Goal: Task Accomplishment & Management: Complete application form

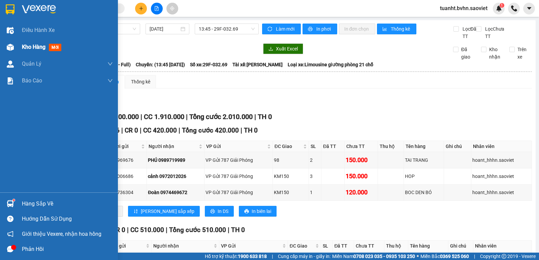
click at [13, 44] on img at bounding box center [10, 47] width 7 height 7
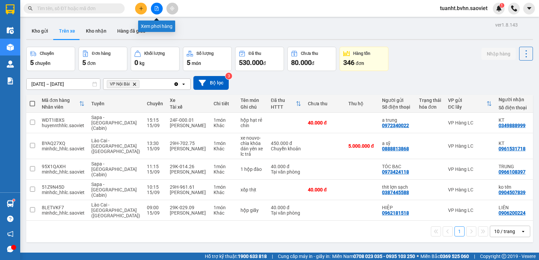
click at [159, 12] on button at bounding box center [157, 9] width 12 height 12
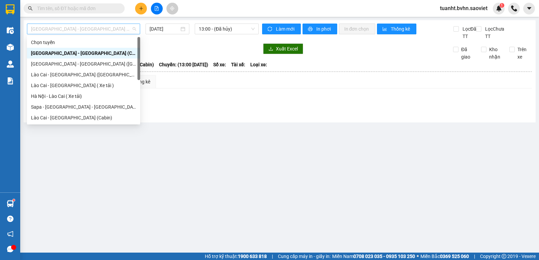
click at [110, 31] on span "[GEOGRAPHIC_DATA] - [GEOGRAPHIC_DATA] (Cabin)" at bounding box center [83, 29] width 105 height 10
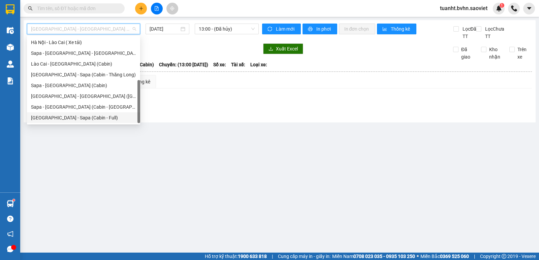
click at [82, 118] on div "[GEOGRAPHIC_DATA] - Sapa (Cabin - Full)" at bounding box center [83, 117] width 105 height 7
type input "[DATE]"
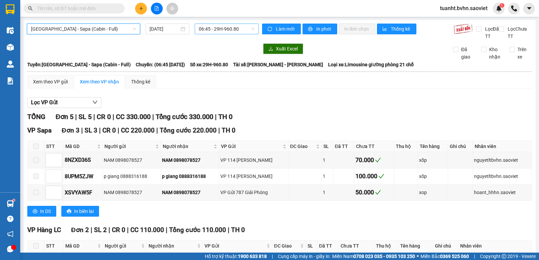
click at [221, 28] on span "06:45 - 29H-960.80" at bounding box center [227, 29] width 56 height 10
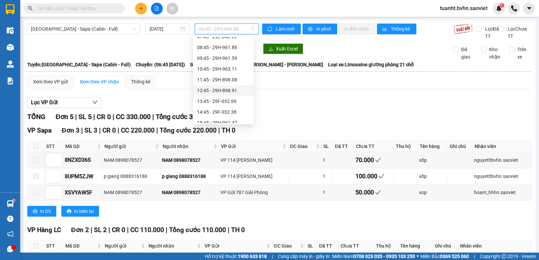
scroll to position [34, 0]
click at [234, 107] on div "14:45 - 29F-032.38" at bounding box center [223, 105] width 53 height 7
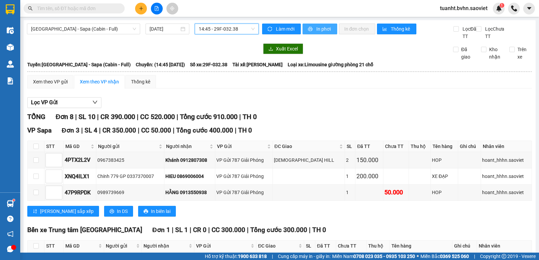
click at [311, 31] on button "In phơi" at bounding box center [319, 29] width 35 height 11
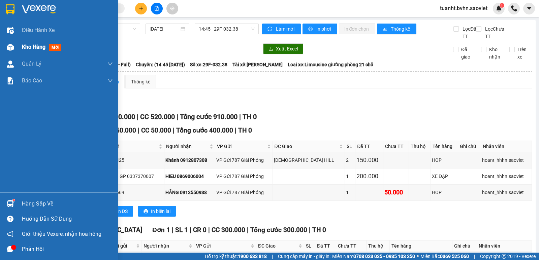
click at [14, 47] on div at bounding box center [10, 47] width 12 height 12
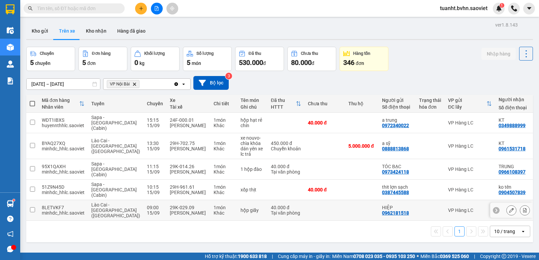
click at [35, 207] on input "checkbox" at bounding box center [32, 209] width 5 height 5
checkbox input "true"
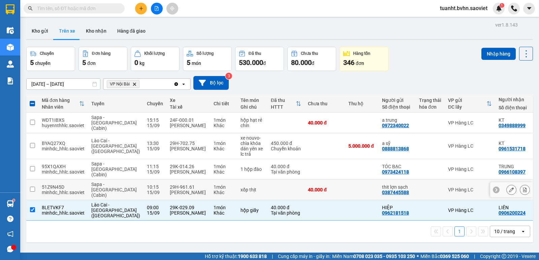
click at [34, 187] on input "checkbox" at bounding box center [32, 189] width 5 height 5
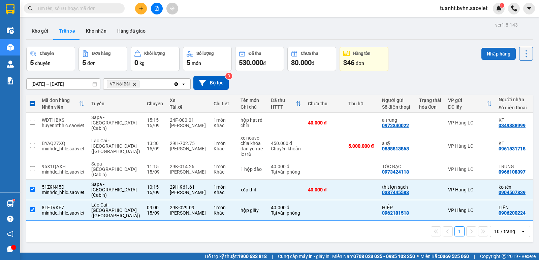
click at [505, 51] on button "Nhập hàng" at bounding box center [498, 54] width 34 height 12
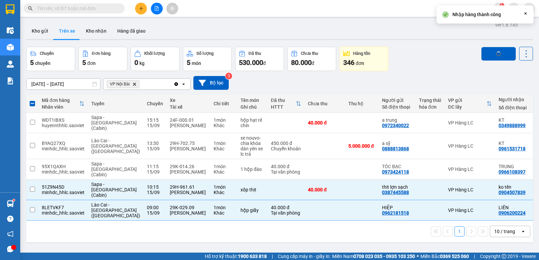
checkbox input "false"
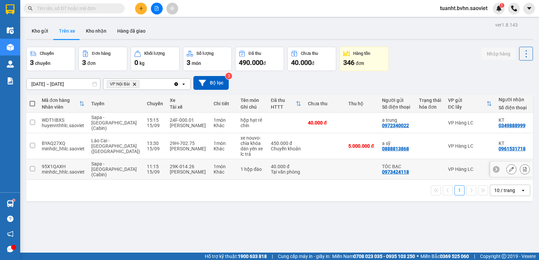
click at [34, 166] on input "checkbox" at bounding box center [32, 168] width 5 height 5
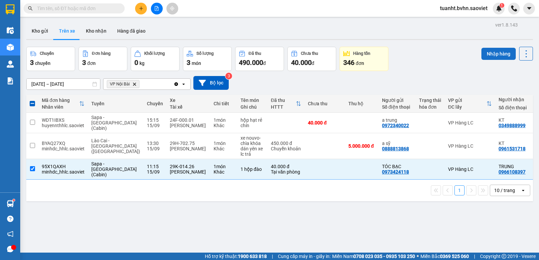
click at [502, 56] on button "Nhập hàng" at bounding box center [498, 54] width 34 height 12
checkbox input "false"
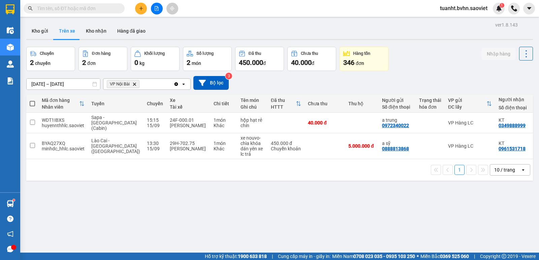
click at [177, 203] on div "ver 1.8.143 Kho gửi Trên xe Kho nhận Hàng đã giao Chuyến 2 chuyến Đơn hàng 2 đơ…" at bounding box center [280, 150] width 512 height 260
click at [99, 32] on button "Kho nhận" at bounding box center [95, 31] width 31 height 16
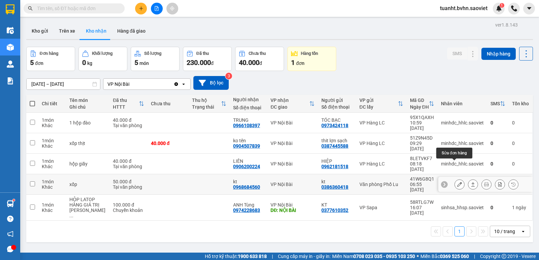
click at [457, 182] on icon at bounding box center [459, 184] width 5 height 5
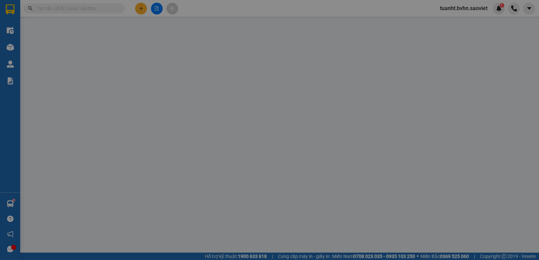
type input "0386360418"
type input "kt"
type input "0968684560"
type input "kt"
type input "50.000"
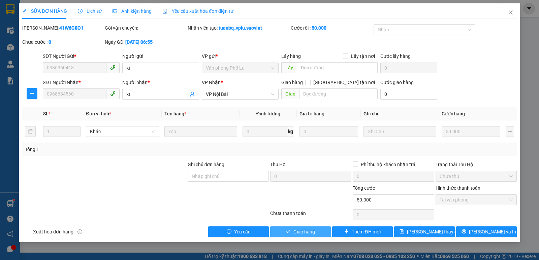
click at [309, 236] on button "Giao hàng" at bounding box center [300, 232] width 61 height 11
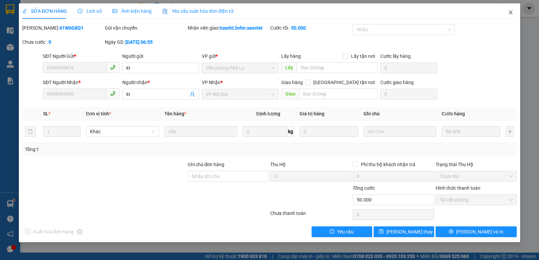
click at [510, 13] on icon "close" at bounding box center [510, 12] width 4 height 4
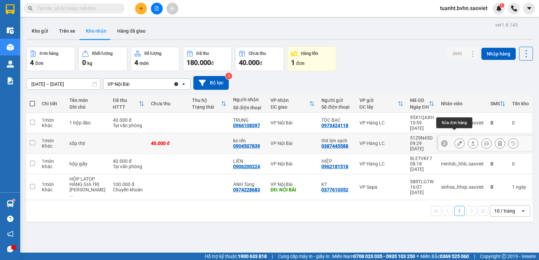
click at [457, 141] on icon at bounding box center [459, 143] width 5 height 5
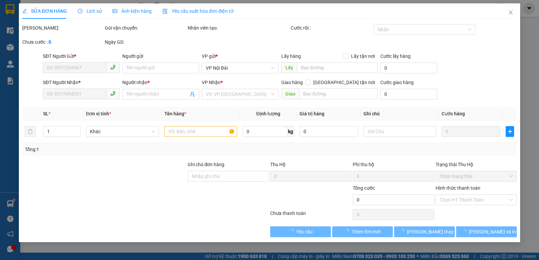
type input "0387445588"
type input "thit lợn sạch"
type input "0904507839"
type input "ko tên"
type input "40.000"
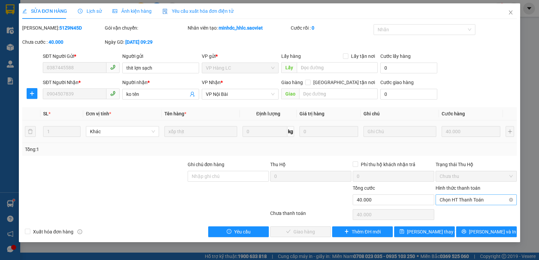
click at [475, 201] on span "Chọn HT Thanh Toán" at bounding box center [475, 200] width 73 height 10
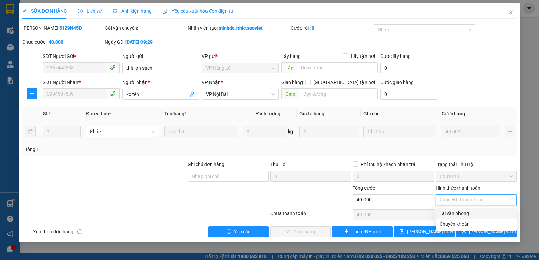
click at [472, 210] on div "Tại văn phòng" at bounding box center [475, 213] width 73 height 7
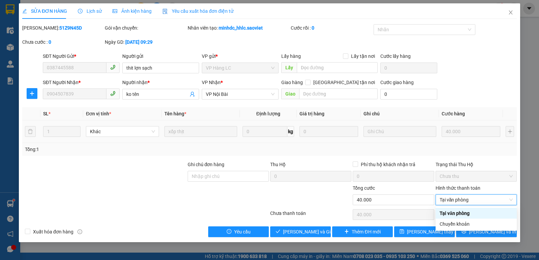
type input "0"
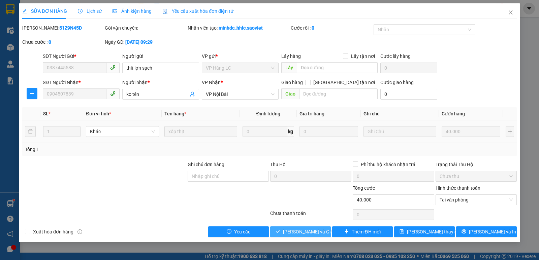
click at [303, 233] on span "[PERSON_NAME] và Giao hàng" at bounding box center [315, 231] width 65 height 7
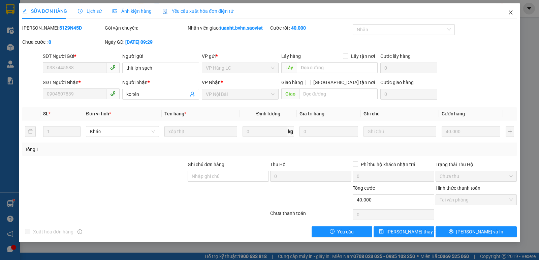
click at [513, 11] on icon "close" at bounding box center [510, 12] width 5 height 5
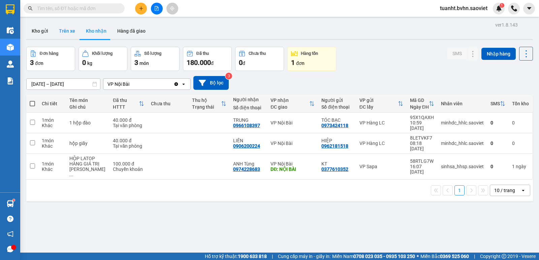
click at [58, 31] on button "Trên xe" at bounding box center [67, 31] width 27 height 16
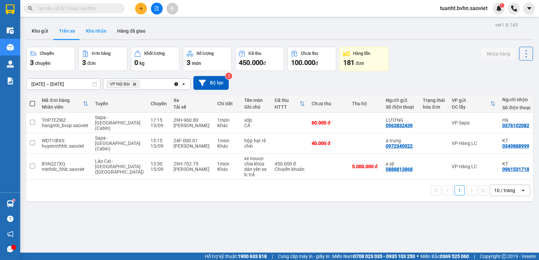
click at [94, 33] on button "Kho nhận" at bounding box center [95, 31] width 31 height 16
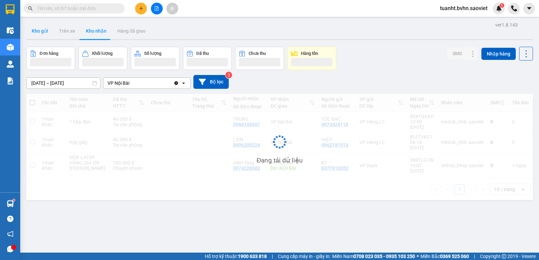
click at [40, 33] on button "Kho gửi" at bounding box center [39, 31] width 27 height 16
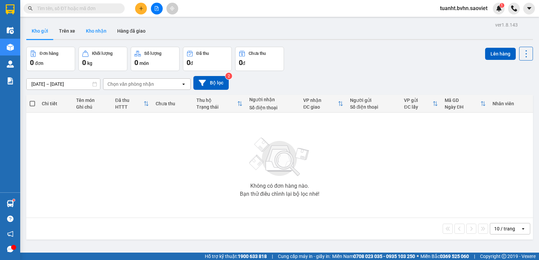
click at [94, 33] on button "Kho nhận" at bounding box center [95, 31] width 31 height 16
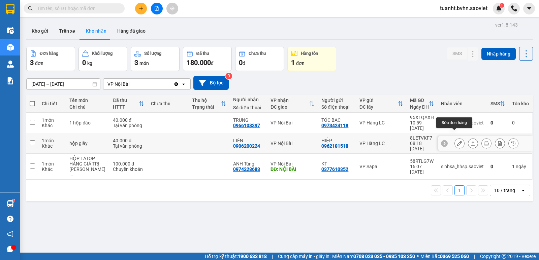
click at [457, 141] on icon at bounding box center [459, 143] width 5 height 5
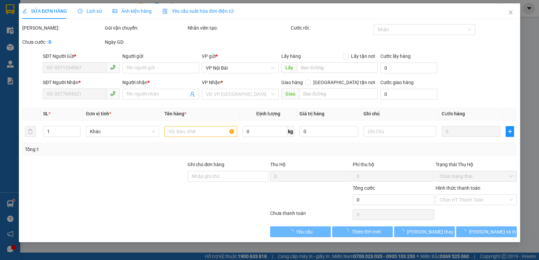
type input "0962181518"
type input "HIỆP"
type input "0906200224"
type input "LIÊN"
type input "40.000"
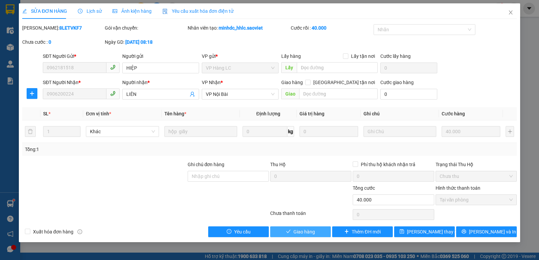
click at [300, 231] on span "Giao hàng" at bounding box center [304, 231] width 22 height 7
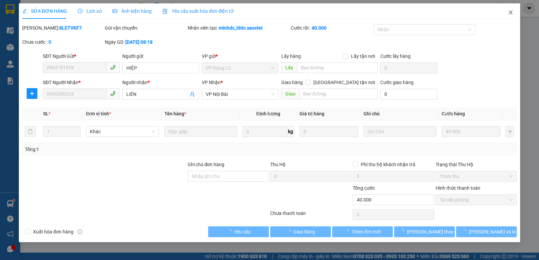
click at [511, 12] on icon "close" at bounding box center [510, 12] width 4 height 4
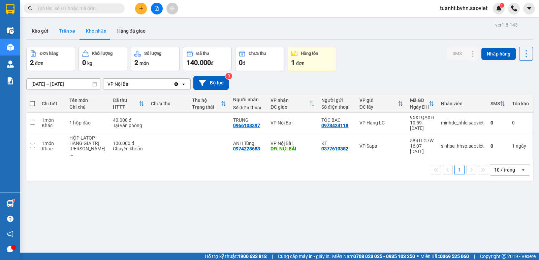
click at [67, 29] on button "Trên xe" at bounding box center [67, 31] width 27 height 16
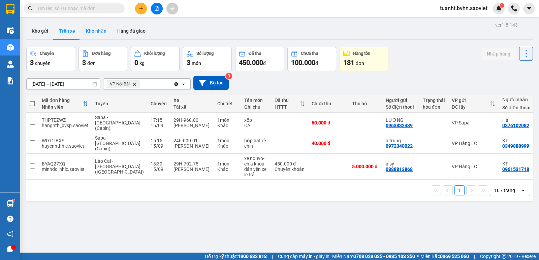
click at [106, 32] on button "Kho nhận" at bounding box center [95, 31] width 31 height 16
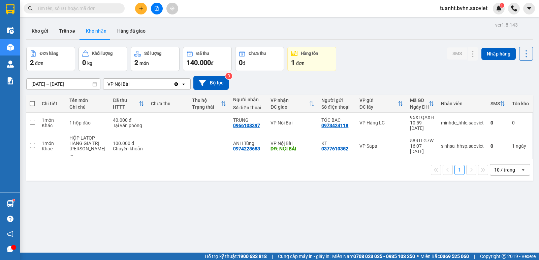
click at [70, 6] on input "text" at bounding box center [76, 8] width 79 height 7
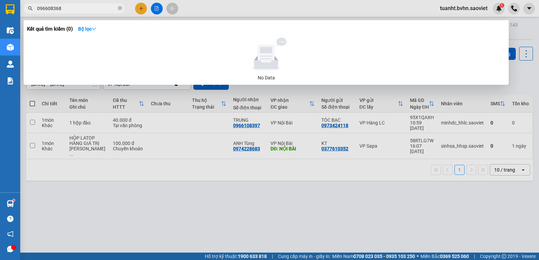
type input "0966083683"
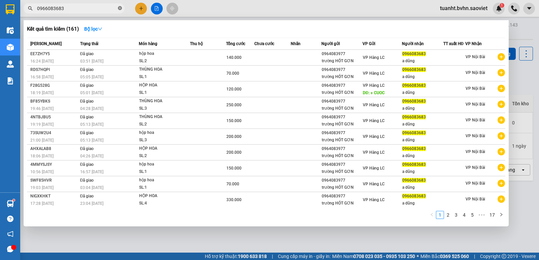
click at [118, 10] on icon "close-circle" at bounding box center [120, 8] width 4 height 4
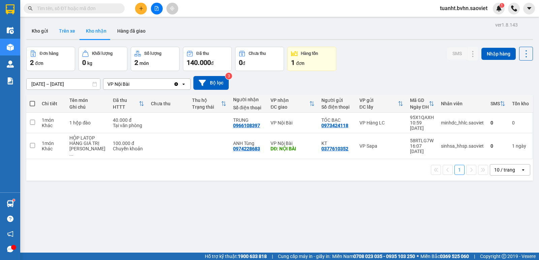
click at [65, 29] on button "Trên xe" at bounding box center [67, 31] width 27 height 16
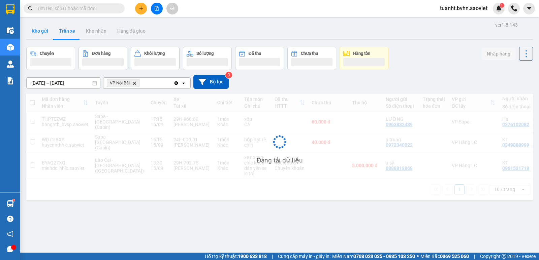
click at [44, 33] on button "Kho gửi" at bounding box center [39, 31] width 27 height 16
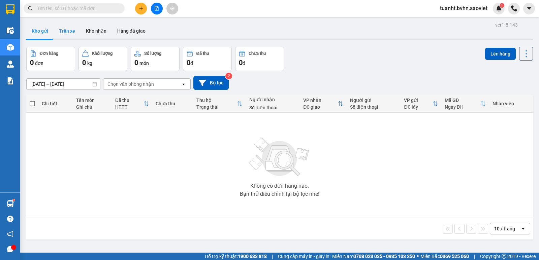
click at [61, 28] on button "Trên xe" at bounding box center [67, 31] width 27 height 16
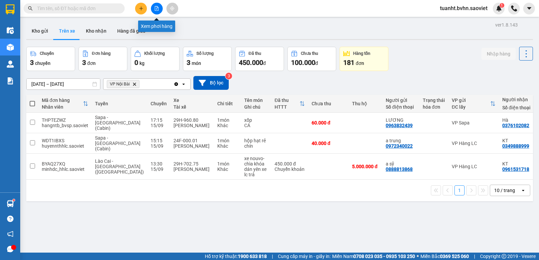
click at [159, 10] on button at bounding box center [157, 9] width 12 height 12
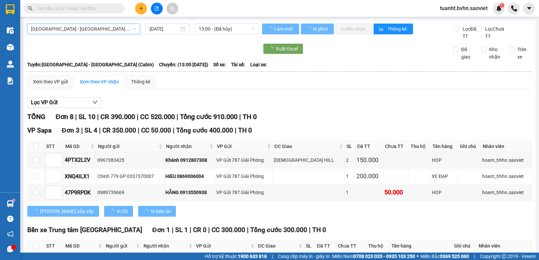
click at [89, 28] on span "[GEOGRAPHIC_DATA] - [GEOGRAPHIC_DATA] (Cabin)" at bounding box center [83, 29] width 105 height 10
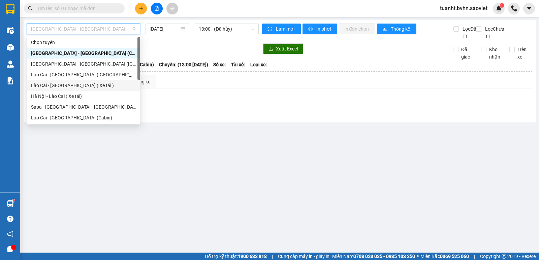
scroll to position [54, 0]
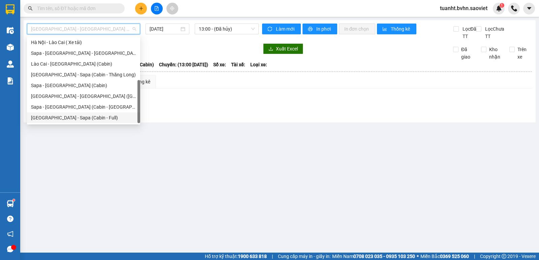
click at [100, 113] on div "[GEOGRAPHIC_DATA] - Sapa (Cabin - Full)" at bounding box center [83, 117] width 113 height 11
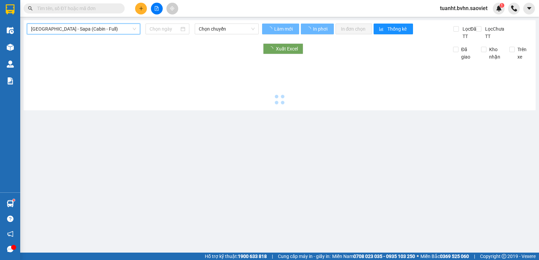
type input "[DATE]"
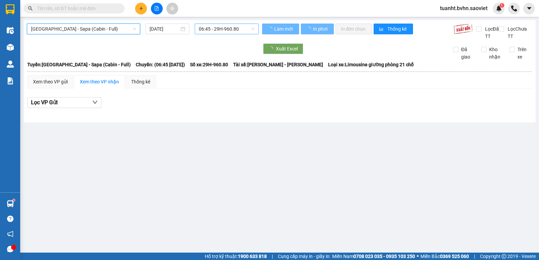
click at [239, 27] on span "06:45 - 29H-960.80" at bounding box center [227, 29] width 56 height 10
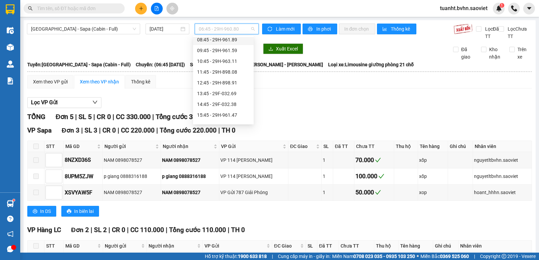
scroll to position [67, 0]
click at [226, 79] on div "15:45 - 29H-961.47" at bounding box center [223, 82] width 53 height 7
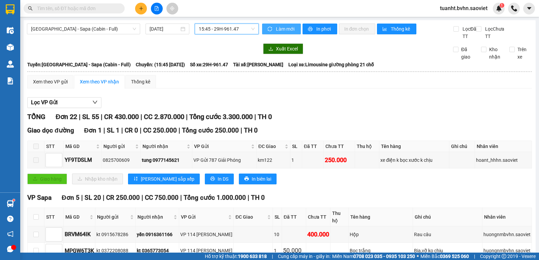
click at [285, 30] on span "Làm mới" at bounding box center [286, 28] width 20 height 7
click at [311, 30] on button "In phơi" at bounding box center [319, 29] width 35 height 11
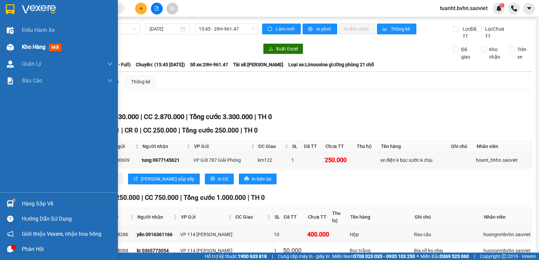
click at [5, 47] on div at bounding box center [10, 47] width 12 height 12
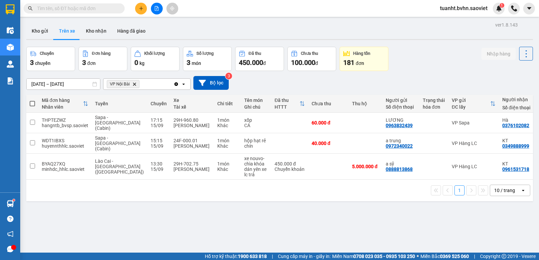
click at [140, 11] on button at bounding box center [141, 9] width 12 height 12
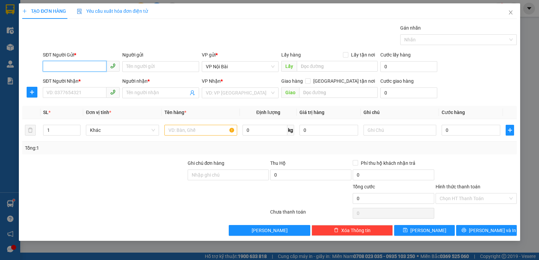
click at [79, 66] on input "SĐT Người Gửi *" at bounding box center [75, 66] width 64 height 11
type input "0868428386"
click at [102, 79] on div "0868428386 - CONG [PERSON_NAME] PHÁT" at bounding box center [93, 79] width 93 height 7
type input "CONG [PERSON_NAME] PHÁT"
type input "0339321983"
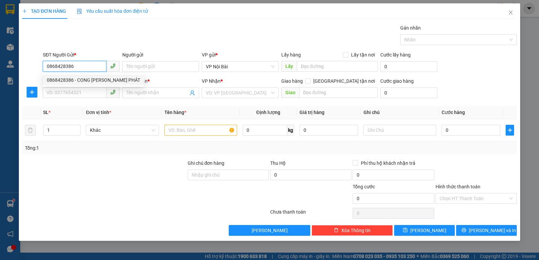
type input "kt"
type input "KM 150"
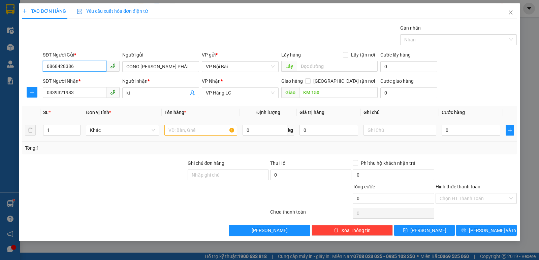
type input "0868428386"
click at [195, 130] on input "text" at bounding box center [200, 130] width 73 height 11
type input "quạt gió"
click at [454, 131] on input "0" at bounding box center [470, 130] width 59 height 11
type input "2"
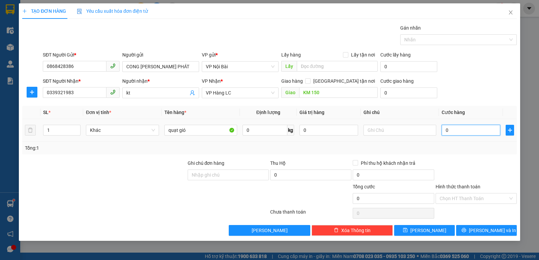
type input "2"
type input "20"
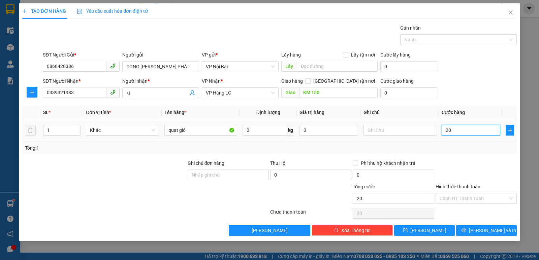
type input "200"
type input "2.000"
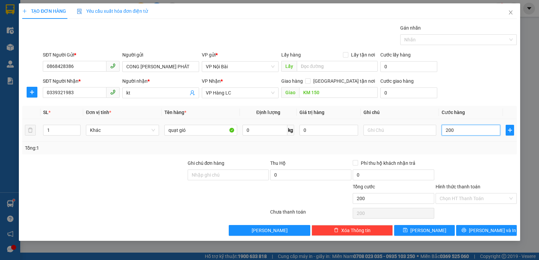
type input "2.000"
type input "20.000"
type input "200.000"
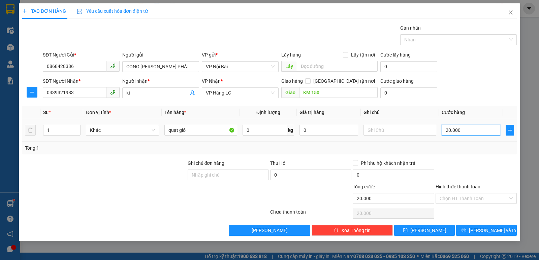
type input "200.000"
type input "2.000.000"
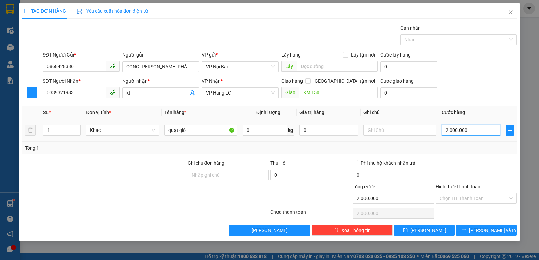
type input "200.000"
click at [463, 158] on div "Transit Pickup Surcharge Ids Transit Deliver Surcharge Ids Transit Deliver Surc…" at bounding box center [269, 130] width 494 height 212
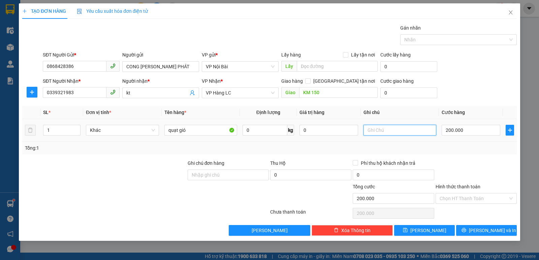
click at [379, 129] on input "text" at bounding box center [399, 130] width 73 height 11
type input "gọi trước 20 phút"
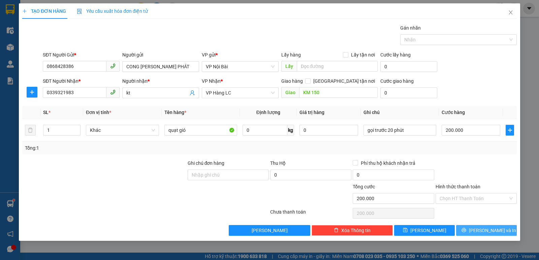
click at [466, 229] on icon "printer" at bounding box center [463, 230] width 4 height 4
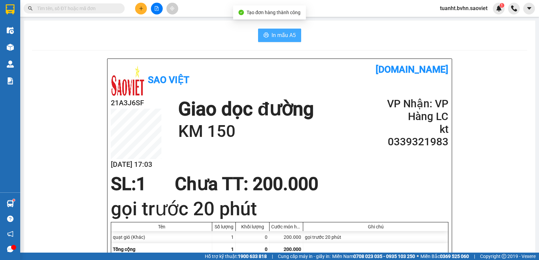
click at [278, 35] on span "In mẫu A5" at bounding box center [283, 35] width 24 height 8
click at [262, 39] on button "In mẫu A5" at bounding box center [279, 35] width 43 height 13
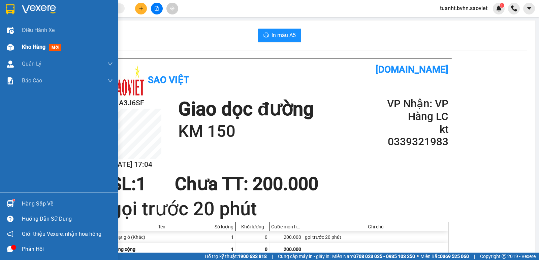
click at [14, 48] on div at bounding box center [10, 47] width 12 height 12
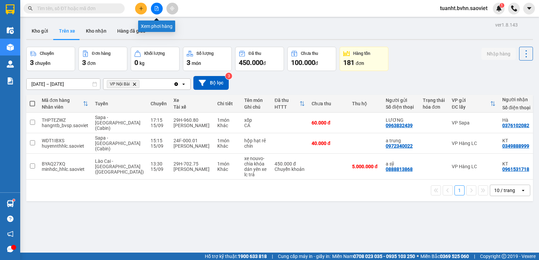
click at [153, 9] on button at bounding box center [157, 9] width 12 height 12
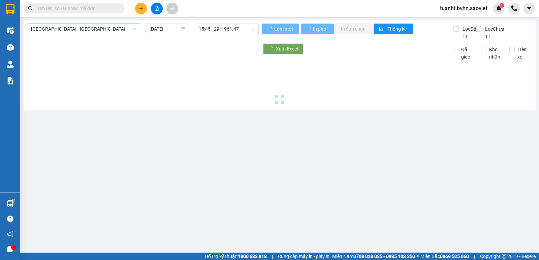
click at [100, 31] on span "[GEOGRAPHIC_DATA] - [GEOGRAPHIC_DATA] (Cabin)" at bounding box center [83, 29] width 105 height 10
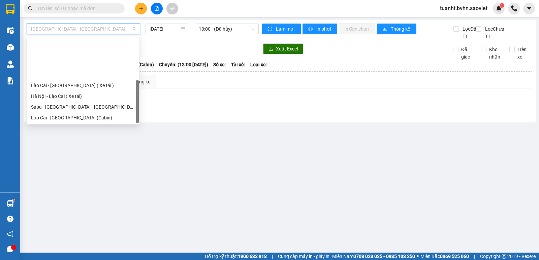
scroll to position [54, 0]
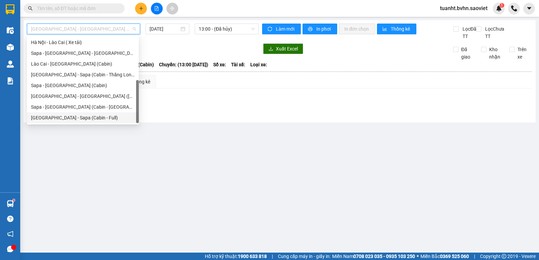
click at [84, 117] on div "[GEOGRAPHIC_DATA] - Sapa (Cabin - Full)" at bounding box center [83, 117] width 104 height 7
type input "[DATE]"
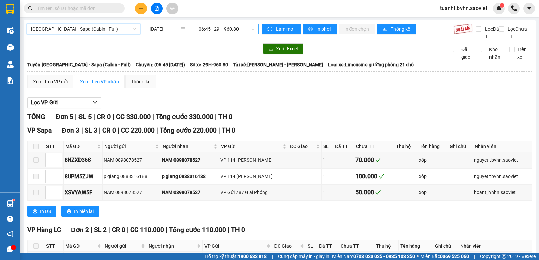
click at [214, 28] on span "06:45 - 29H-960.80" at bounding box center [227, 29] width 56 height 10
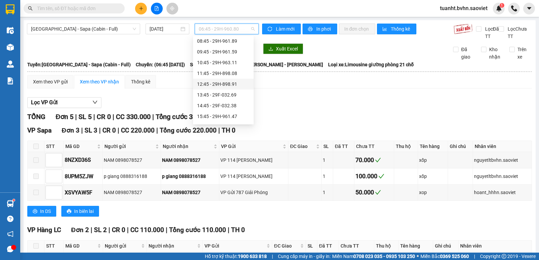
scroll to position [67, 0]
click at [230, 91] on div "16:45 - 24F-000.79" at bounding box center [223, 93] width 53 height 7
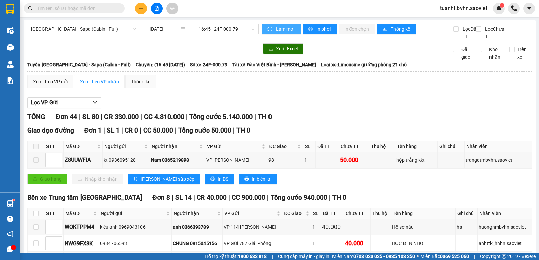
click at [277, 29] on span "Làm mới" at bounding box center [286, 28] width 20 height 7
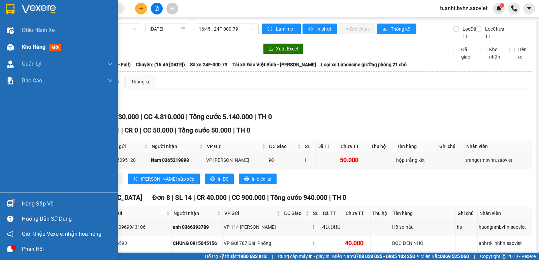
click at [13, 51] on div at bounding box center [10, 47] width 12 height 12
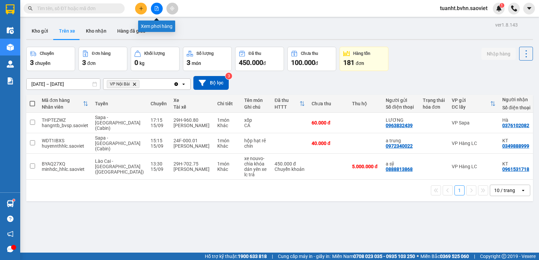
click at [155, 7] on icon "file-add" at bounding box center [156, 8] width 5 height 5
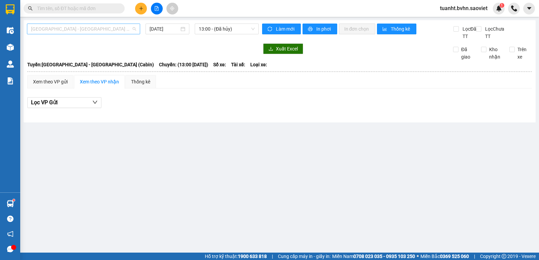
click at [93, 30] on span "[GEOGRAPHIC_DATA] - [GEOGRAPHIC_DATA] (Cabin)" at bounding box center [83, 29] width 105 height 10
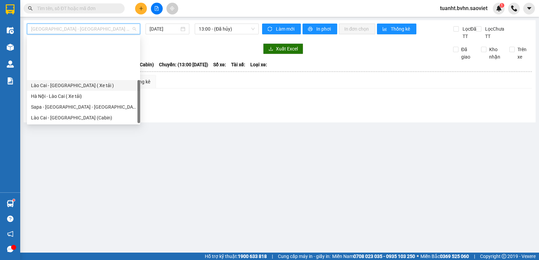
scroll to position [54, 0]
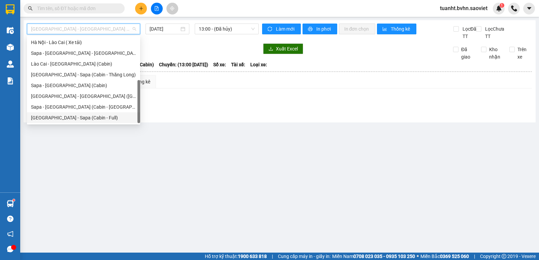
click at [95, 115] on div "[GEOGRAPHIC_DATA] - Sapa (Cabin - Full)" at bounding box center [83, 117] width 105 height 7
type input "[DATE]"
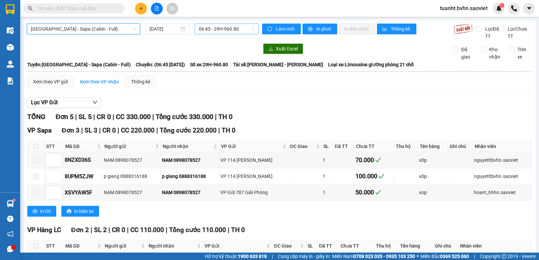
click at [234, 26] on span "06:45 - 29H-960.80" at bounding box center [227, 29] width 56 height 10
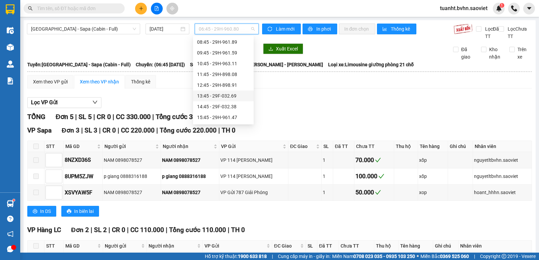
scroll to position [67, 0]
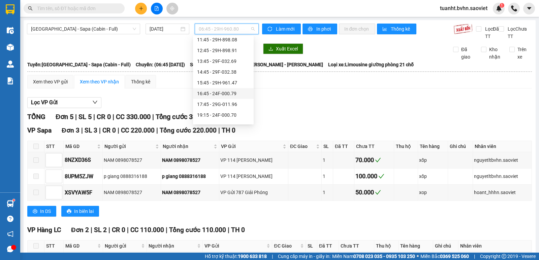
click at [235, 92] on div "16:45 - 24F-000.79" at bounding box center [223, 93] width 53 height 7
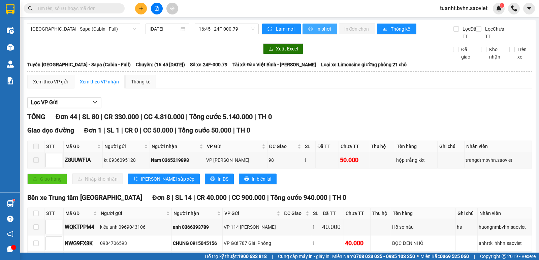
click at [316, 25] on button "In phơi" at bounding box center [319, 29] width 35 height 11
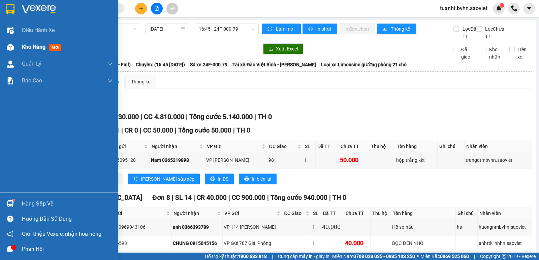
click at [8, 48] on img at bounding box center [10, 47] width 7 height 7
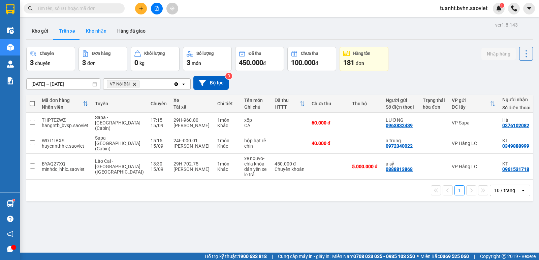
click at [100, 35] on button "Kho nhận" at bounding box center [95, 31] width 31 height 16
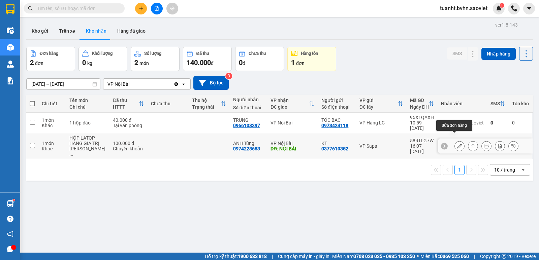
click at [457, 144] on icon at bounding box center [459, 146] width 5 height 5
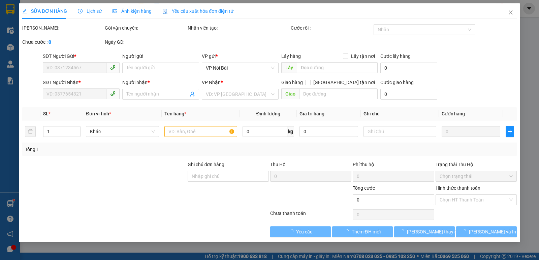
type input "0377610352"
type input "KT"
type input "0974228683"
type input "ANH Tùng"
type input "NỘI BÀI"
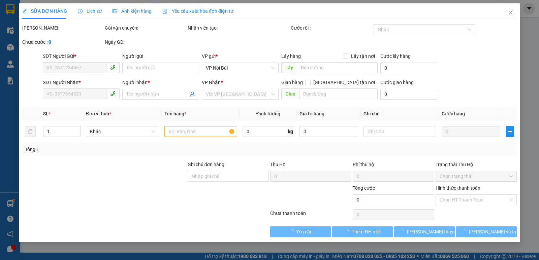
type input "100.000"
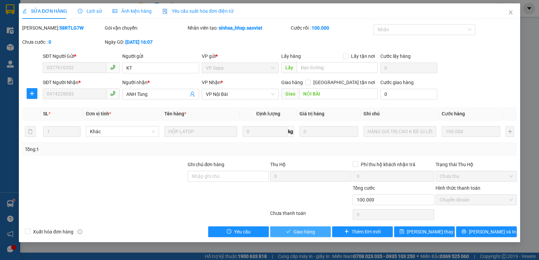
click at [307, 233] on span "Giao hàng" at bounding box center [304, 231] width 22 height 7
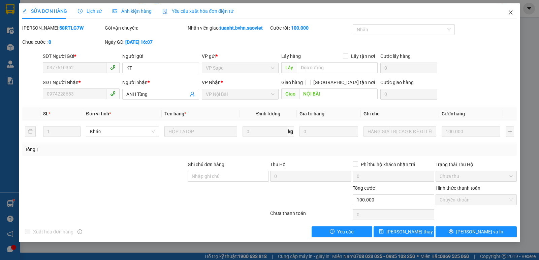
click at [512, 16] on span "Close" at bounding box center [510, 12] width 19 height 19
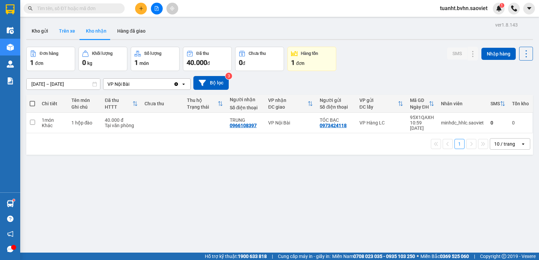
click at [73, 33] on button "Trên xe" at bounding box center [67, 31] width 27 height 16
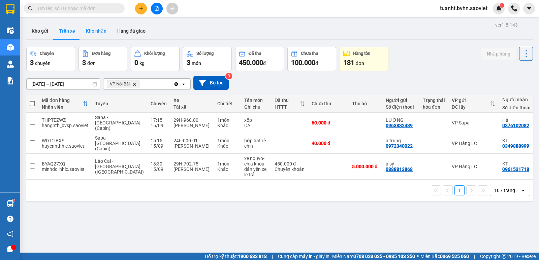
click at [87, 31] on button "Kho nhận" at bounding box center [95, 31] width 31 height 16
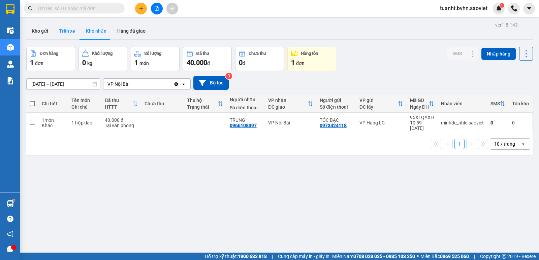
click at [71, 32] on button "Trên xe" at bounding box center [67, 31] width 27 height 16
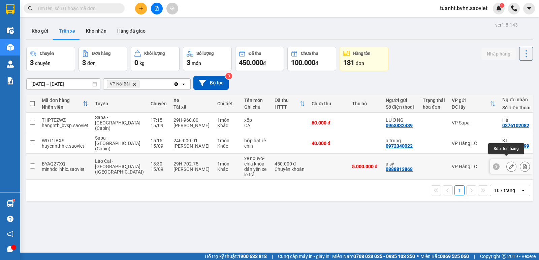
click at [509, 164] on icon at bounding box center [511, 166] width 5 height 5
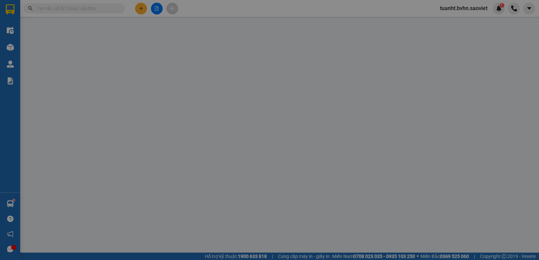
type input "0888813868"
type input "a sỹ"
type input "0961531718"
type input "KT"
type input "5.000.000"
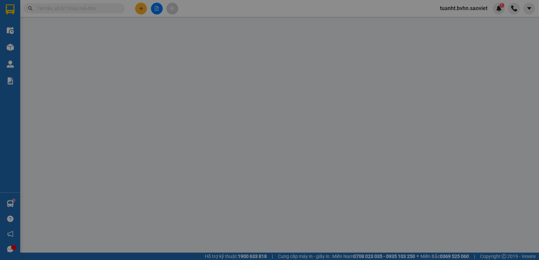
type input "60.000"
type input "450.000"
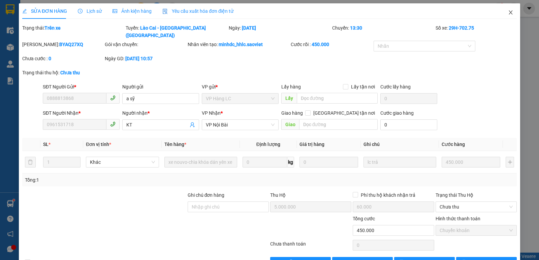
click at [508, 13] on icon "close" at bounding box center [510, 12] width 5 height 5
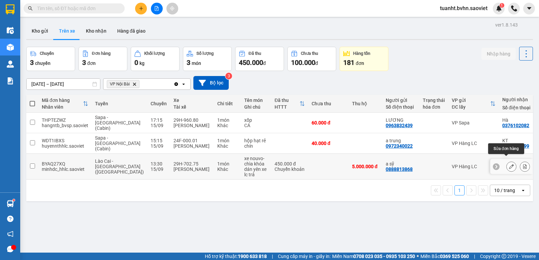
click at [509, 164] on icon at bounding box center [511, 166] width 5 height 5
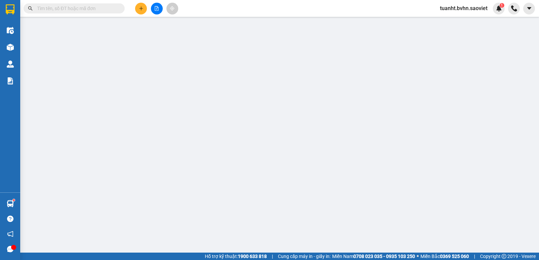
type input "0888813868"
type input "a sỹ"
type input "0961531718"
type input "KT"
type input "5.000.000"
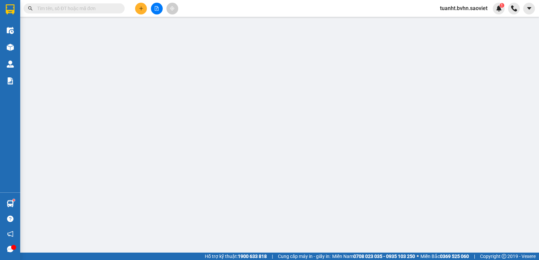
type input "60.000"
type input "450.000"
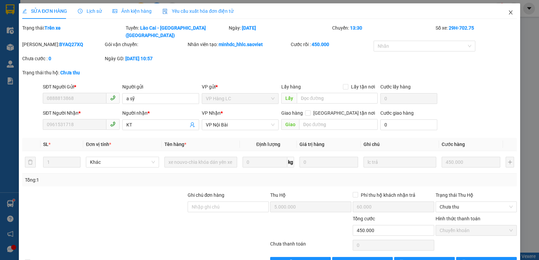
click at [508, 14] on icon "close" at bounding box center [510, 12] width 4 height 4
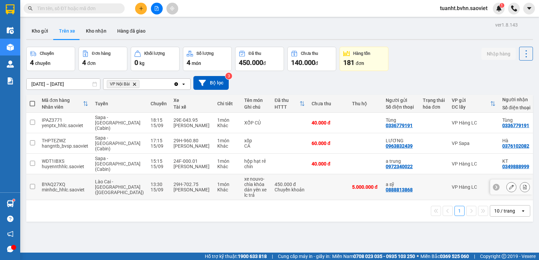
click at [33, 184] on input "checkbox" at bounding box center [32, 186] width 5 height 5
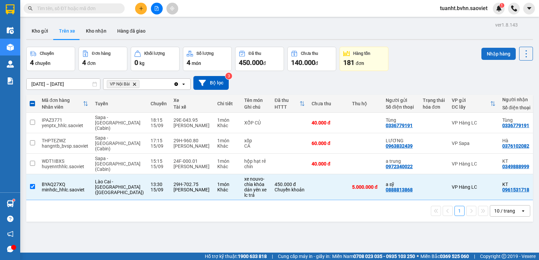
click at [499, 54] on button "Nhập hàng" at bounding box center [498, 54] width 34 height 12
checkbox input "false"
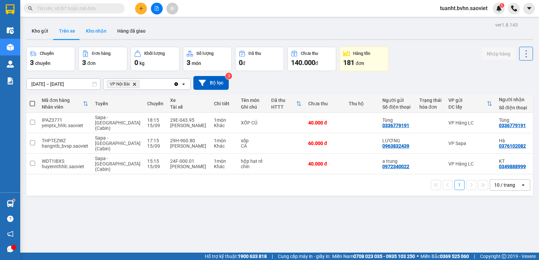
click at [93, 33] on button "Kho nhận" at bounding box center [95, 31] width 31 height 16
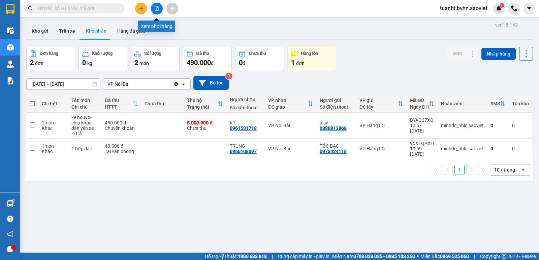
click at [154, 7] on button at bounding box center [157, 9] width 12 height 12
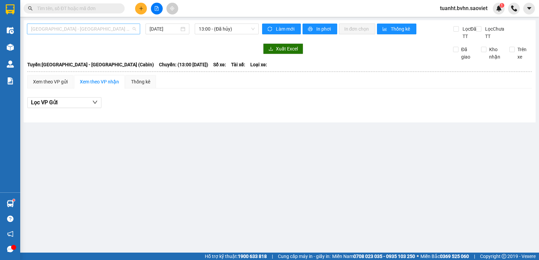
click at [90, 30] on span "[GEOGRAPHIC_DATA] - [GEOGRAPHIC_DATA] (Cabin)" at bounding box center [83, 29] width 105 height 10
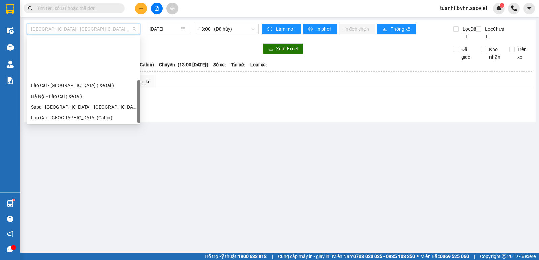
scroll to position [54, 0]
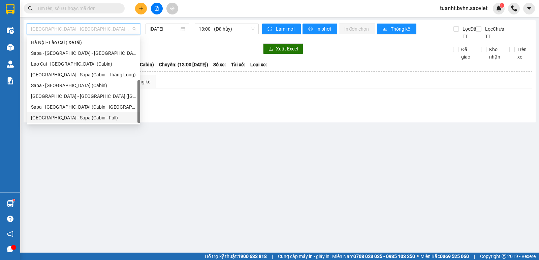
click at [63, 116] on div "[GEOGRAPHIC_DATA] - Sapa (Cabin - Full)" at bounding box center [83, 117] width 105 height 7
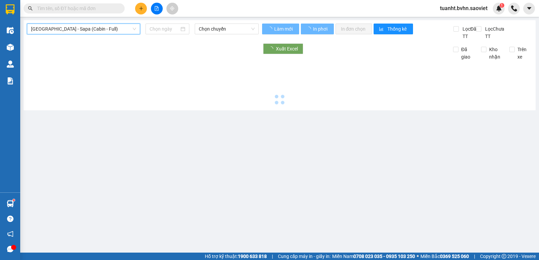
type input "[DATE]"
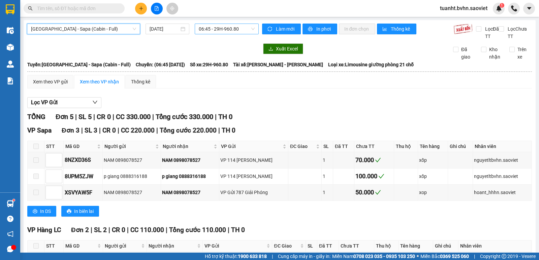
click at [220, 29] on span "06:45 - 29H-960.80" at bounding box center [227, 29] width 56 height 10
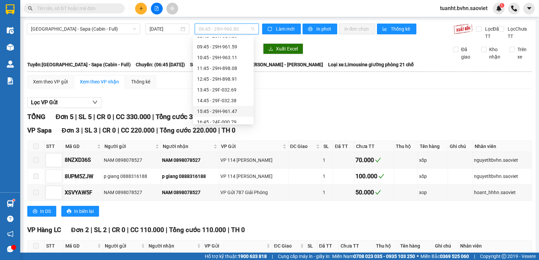
scroll to position [67, 0]
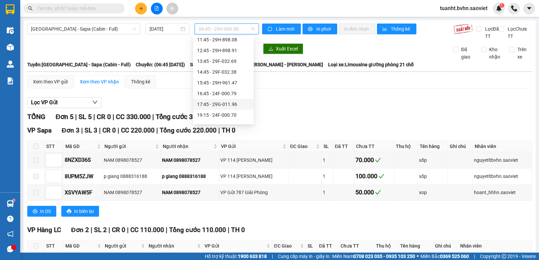
click at [217, 104] on div "17:45 - 29G-011.96" at bounding box center [223, 104] width 53 height 7
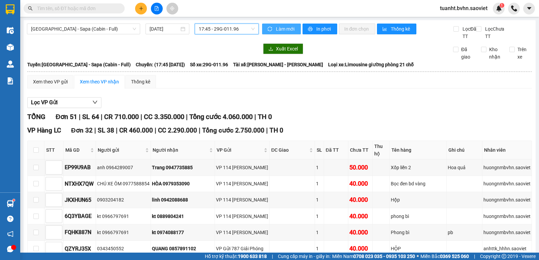
click at [277, 28] on span "Làm mới" at bounding box center [286, 28] width 20 height 7
click at [317, 30] on span "In phơi" at bounding box center [323, 28] width 15 height 7
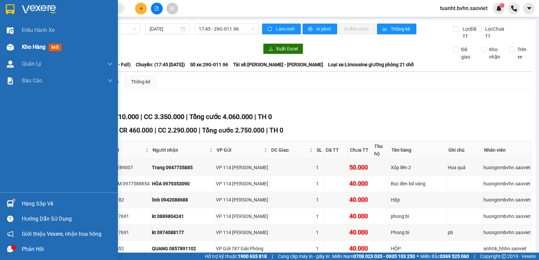
click at [22, 46] on div "Kho hàng mới" at bounding box center [59, 47] width 118 height 17
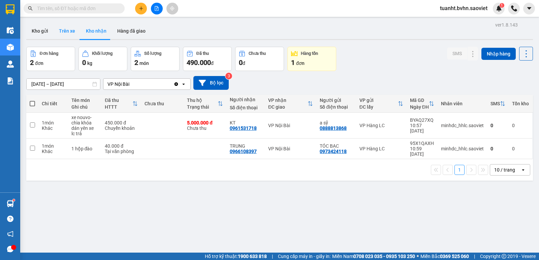
click at [66, 32] on button "Trên xe" at bounding box center [67, 31] width 27 height 16
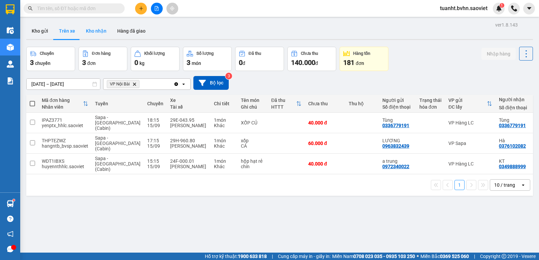
click at [95, 28] on button "Kho nhận" at bounding box center [95, 31] width 31 height 16
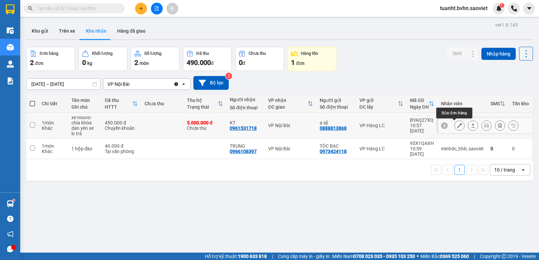
click at [454, 125] on button at bounding box center [458, 126] width 9 height 12
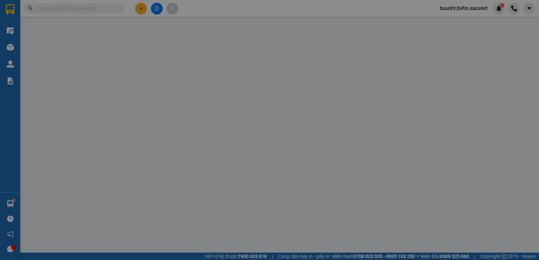
type input "0888813868"
type input "a sỹ"
type input "0961531718"
type input "KT"
type input "5.000.000"
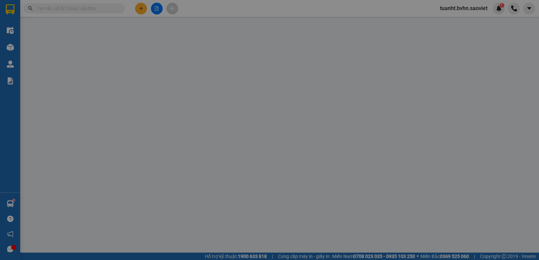
type input "60.000"
type input "450.000"
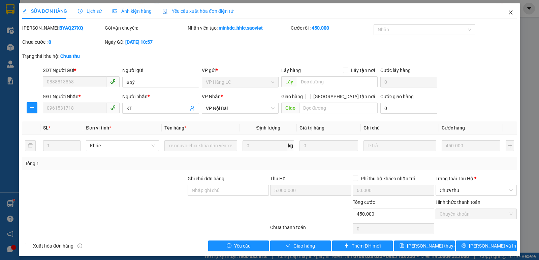
click at [508, 13] on icon "close" at bounding box center [510, 12] width 4 height 4
